Goal: Task Accomplishment & Management: Manage account settings

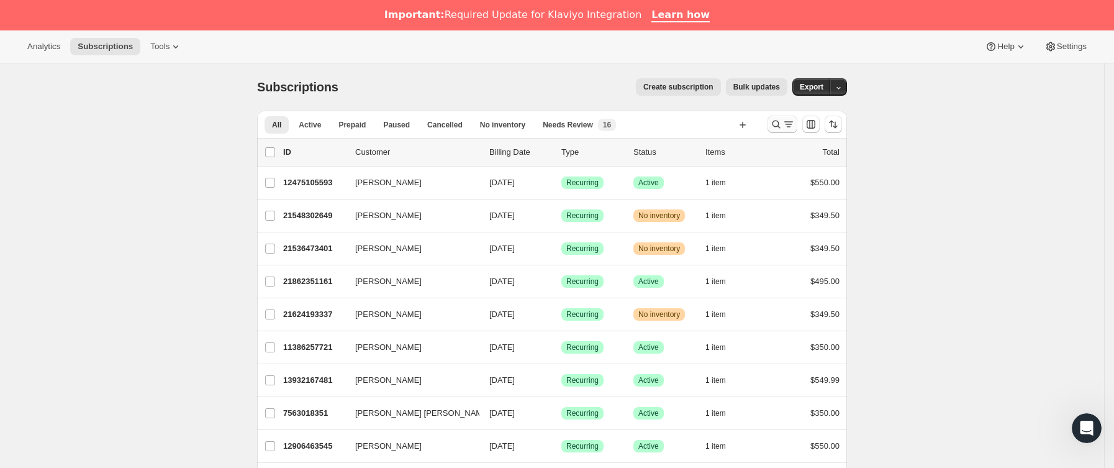
click at [794, 127] on icon "Buscar y filtrar resultados" at bounding box center [788, 124] width 12 height 12
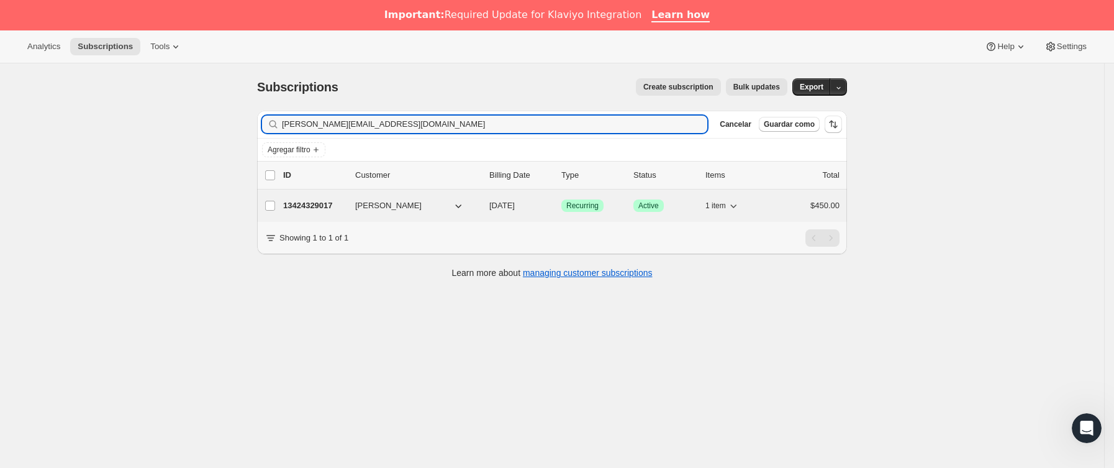
type input "[PERSON_NAME][EMAIL_ADDRESS][DOMAIN_NAME]"
click at [345, 209] on p "13424329017" at bounding box center [314, 205] width 62 height 12
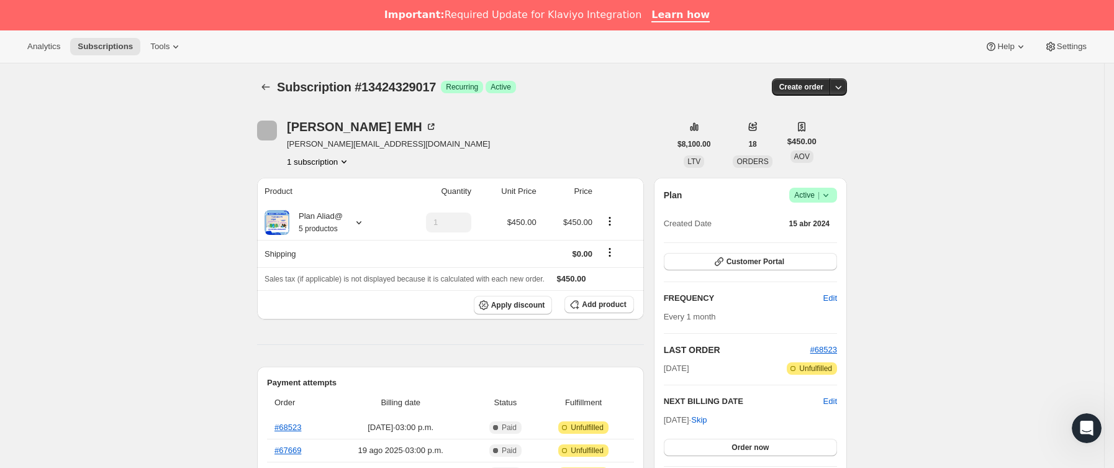
click at [832, 196] on icon at bounding box center [826, 195] width 12 height 12
click at [826, 233] on button "Cancel subscription" at bounding box center [819, 241] width 78 height 20
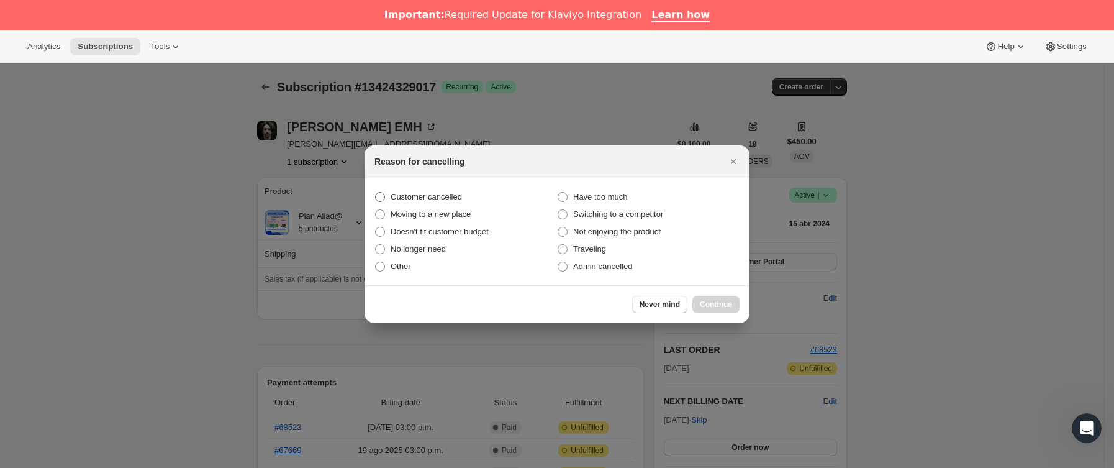
click at [434, 192] on span "Customer cancelled" at bounding box center [426, 196] width 71 height 9
click at [376, 192] on input "Customer cancelled" at bounding box center [375, 192] width 1 height 1
radio input "true"
click at [722, 299] on span "Continue" at bounding box center [716, 304] width 32 height 10
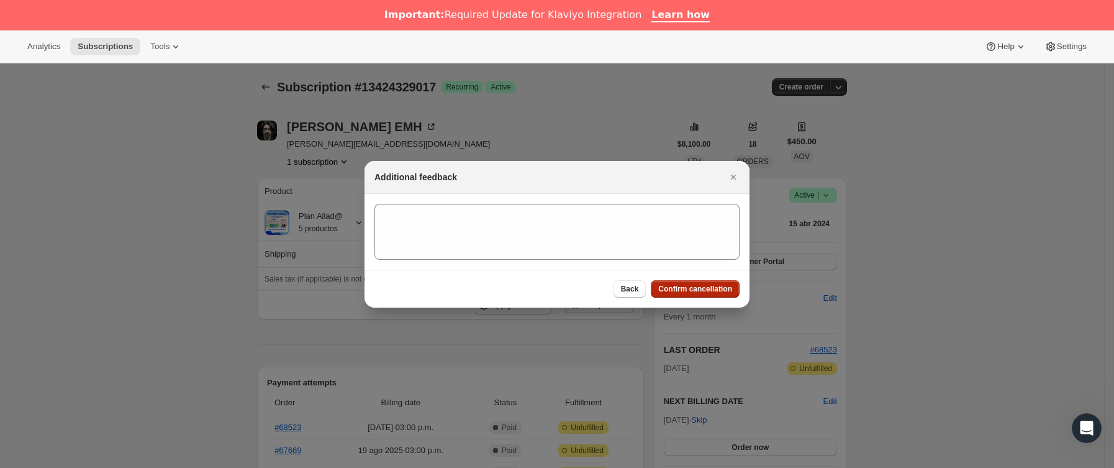
click at [709, 282] on button "Confirm cancellation" at bounding box center [695, 288] width 89 height 17
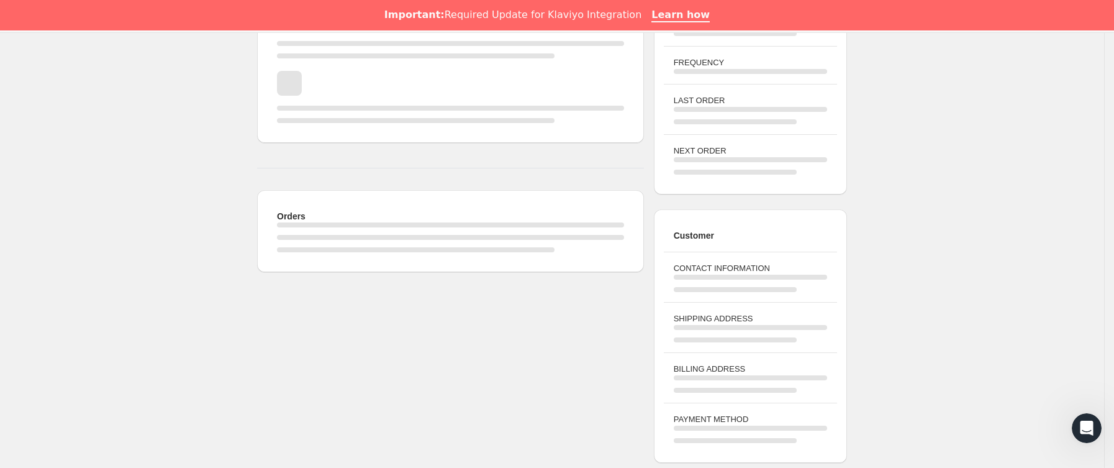
scroll to position [279, 0]
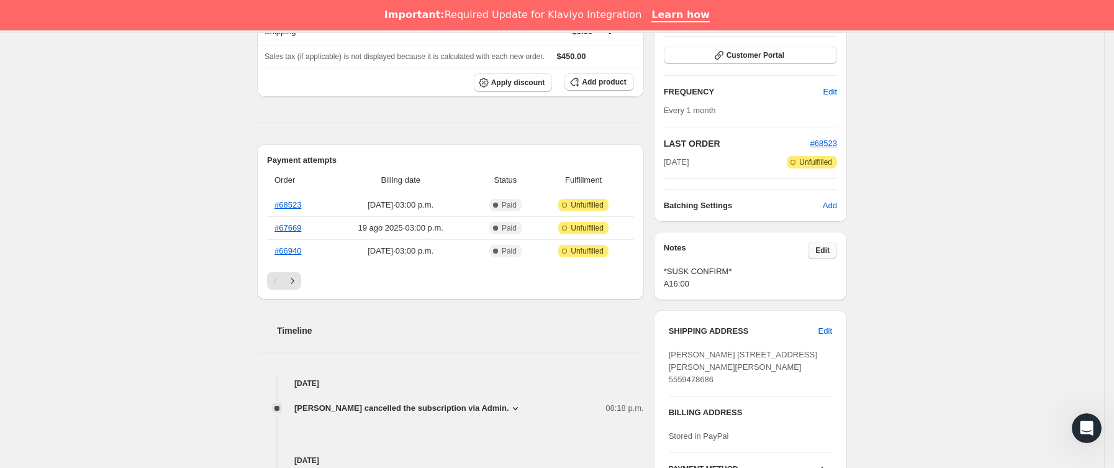
click at [822, 250] on span "Edit" at bounding box center [822, 250] width 14 height 10
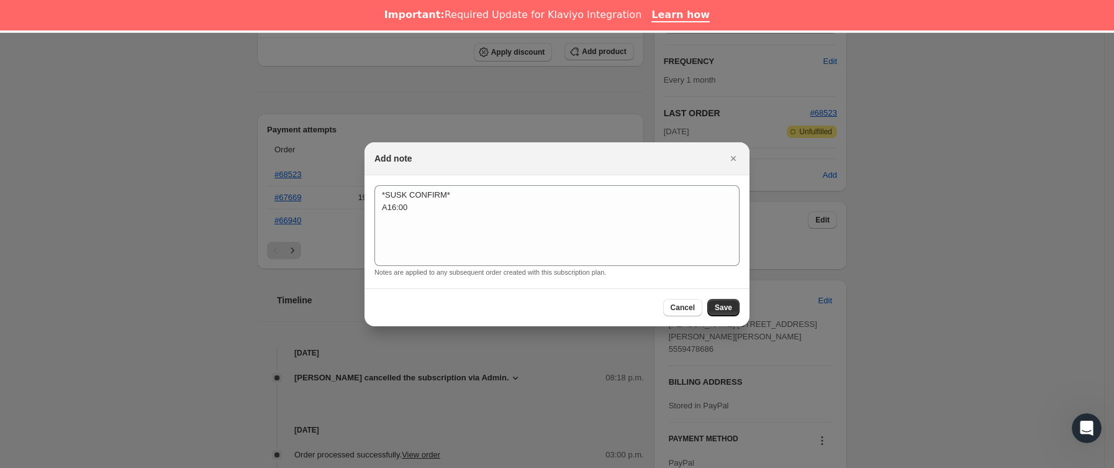
scroll to position [30, 0]
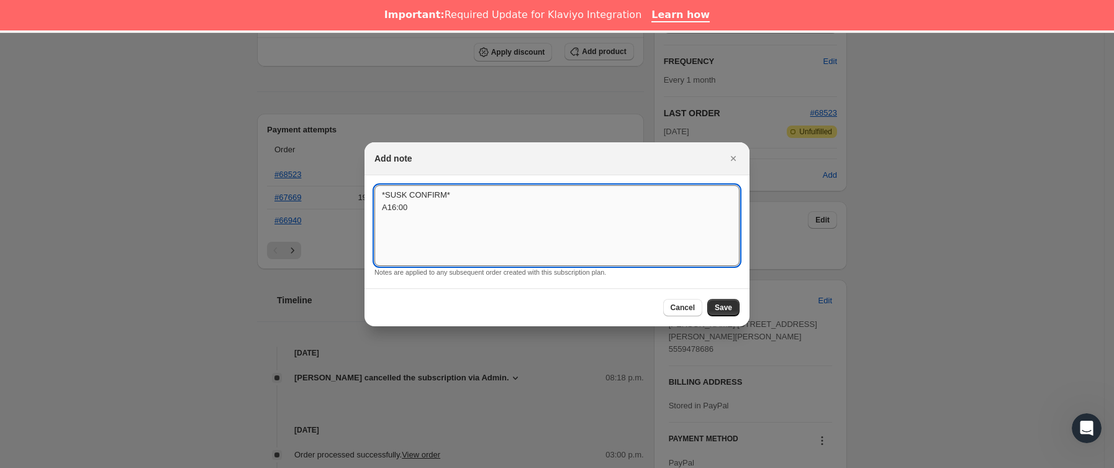
click at [504, 229] on textarea "*SUSK CONFIRM* A16:00" at bounding box center [556, 225] width 365 height 81
type textarea "*SUSK CONFIRM* A16:00 SIN RESPUESTA"
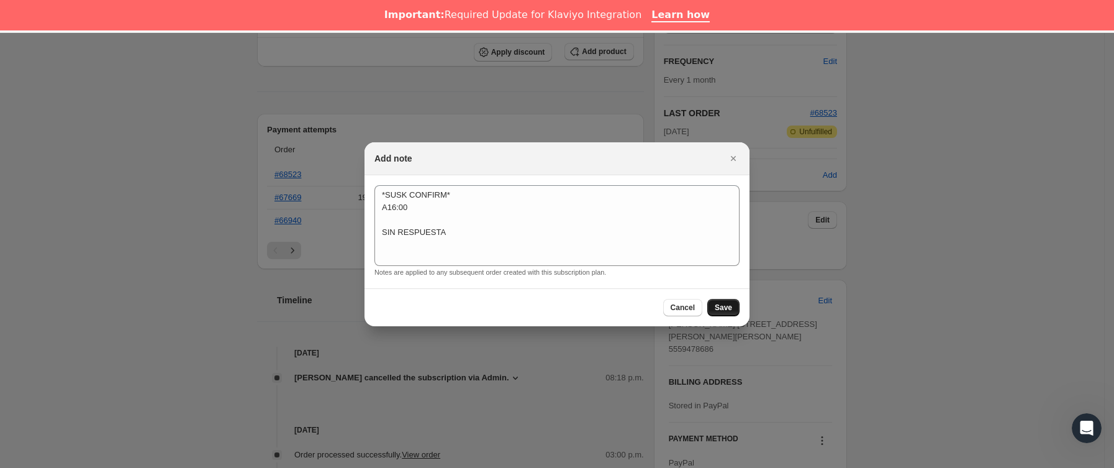
click at [714, 309] on button "Save" at bounding box center [723, 307] width 32 height 17
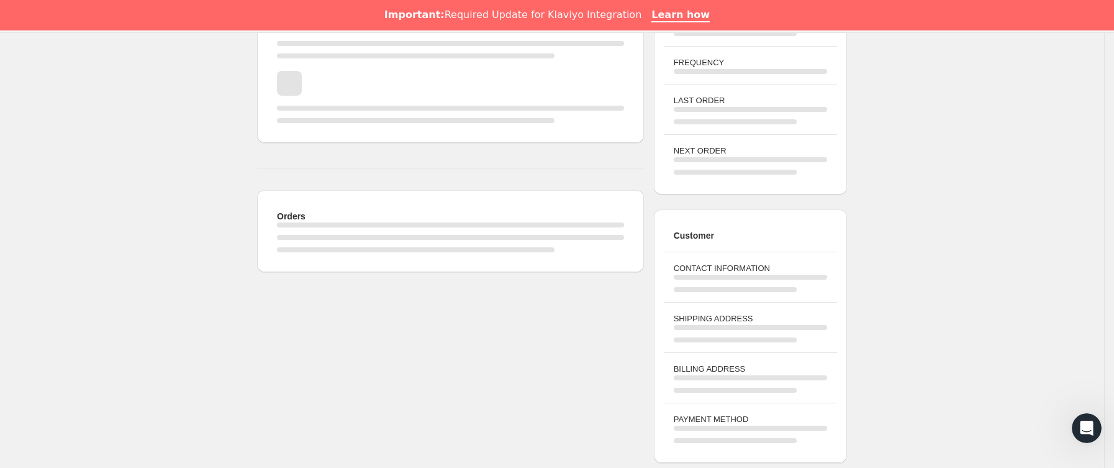
scroll to position [279, 0]
